Goal: Download file/media

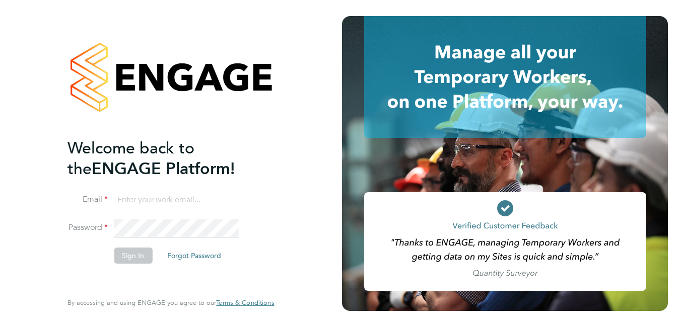
type input "iqbal.hussain@ncclondon.ac.uk"
click at [133, 260] on button "Sign In" at bounding box center [133, 256] width 38 height 16
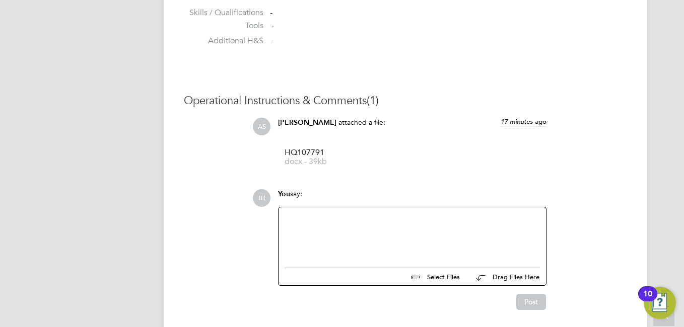
scroll to position [891, 0]
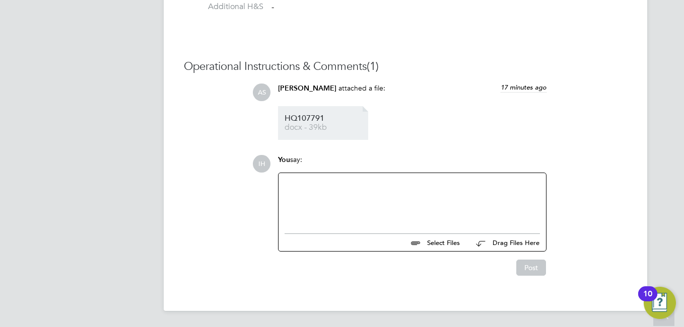
click at [292, 124] on span "docx - 39kb" at bounding box center [325, 128] width 81 height 8
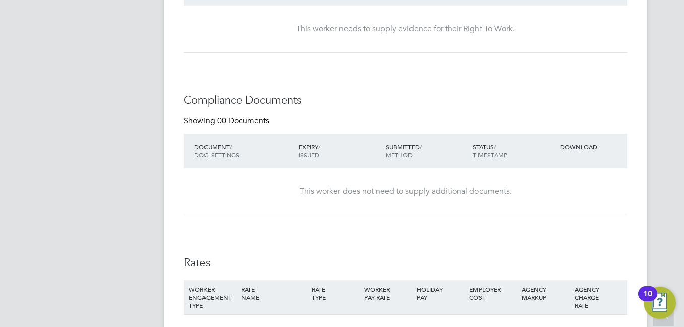
scroll to position [438, 0]
